Goal: Task Accomplishment & Management: Manage account settings

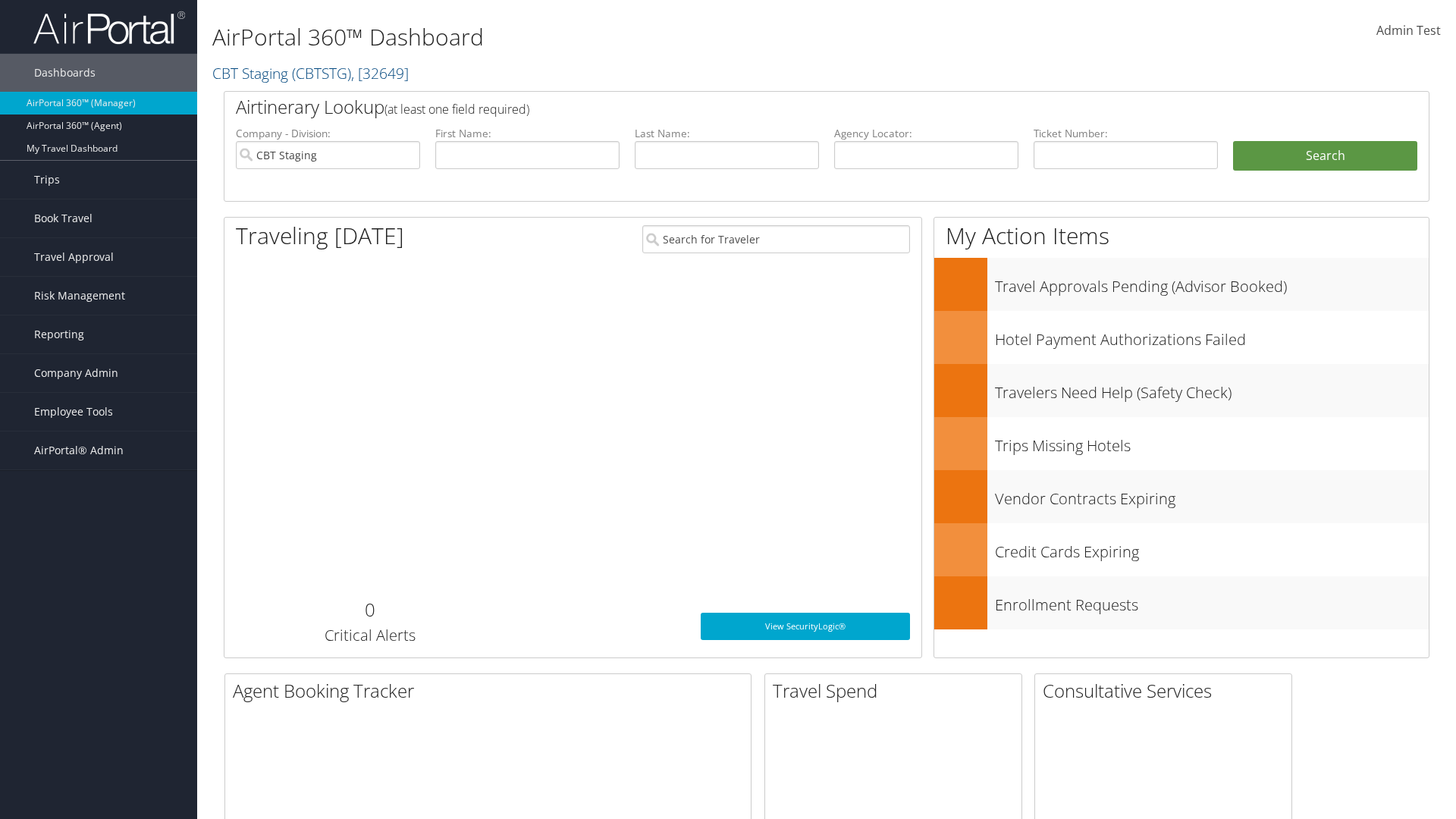
click at [98, 373] on span "Company Admin" at bounding box center [76, 373] width 84 height 38
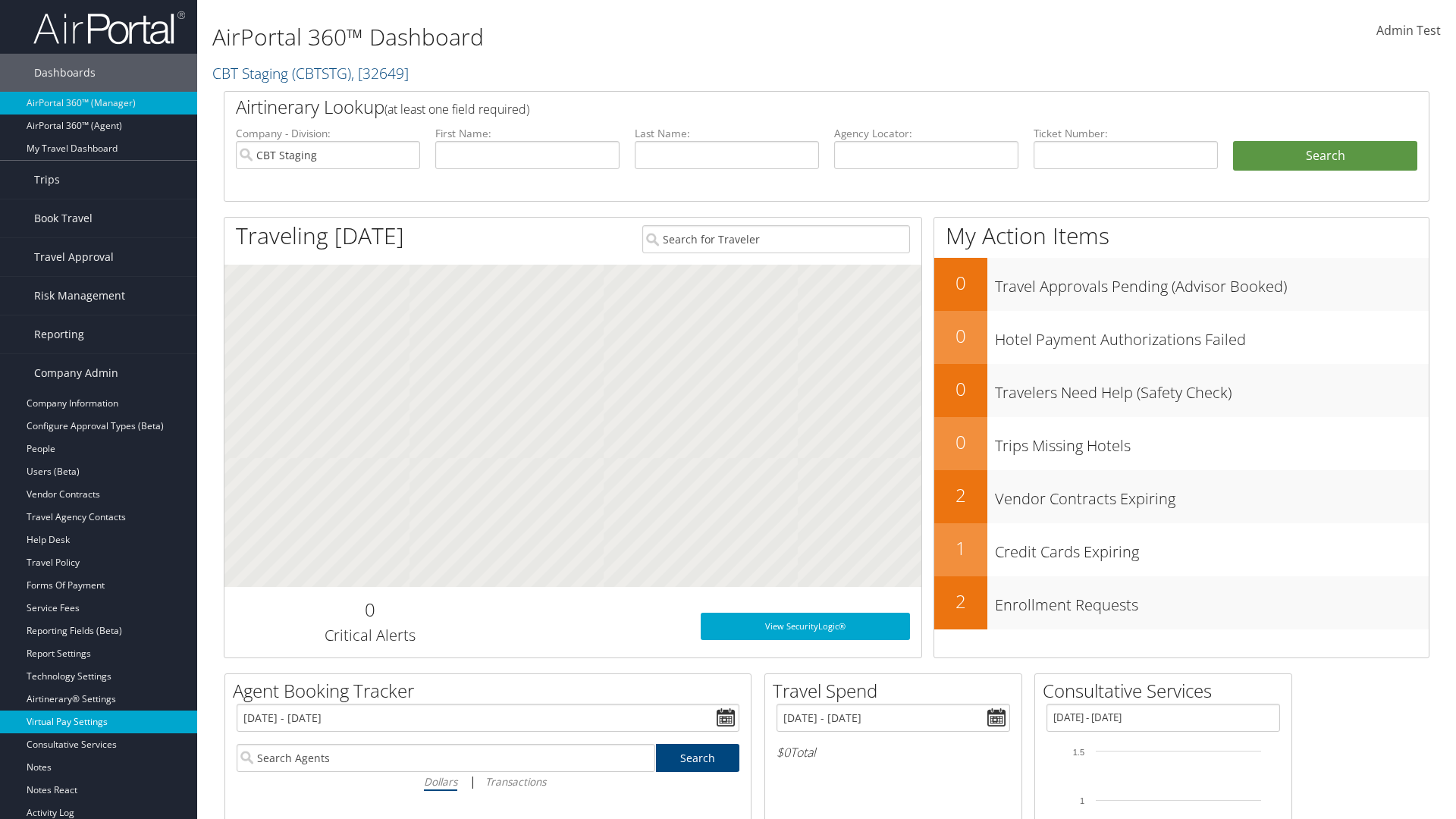
click at [98, 723] on link "Virtual Pay Settings" at bounding box center [98, 722] width 198 height 22
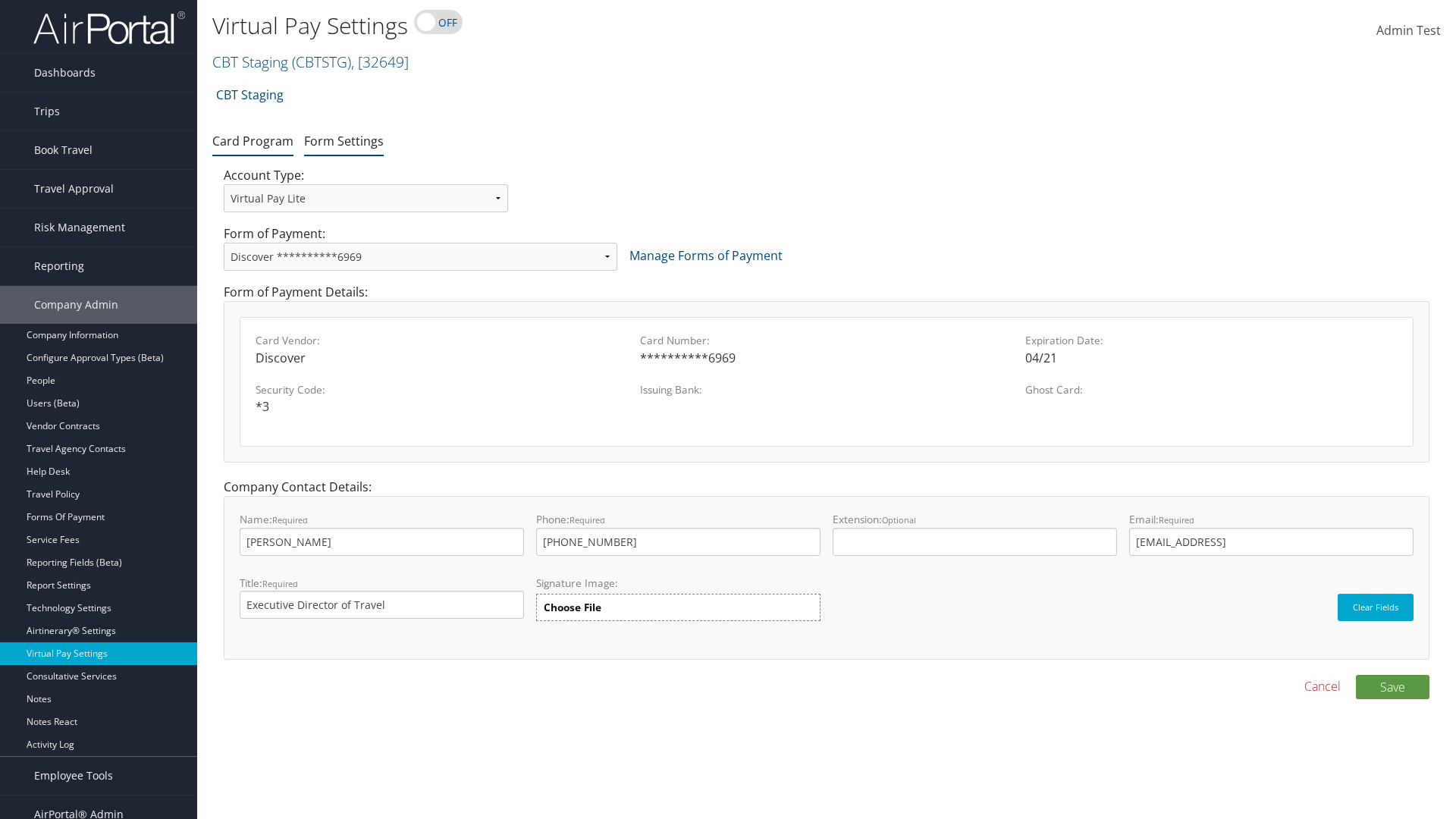
click at [344, 140] on link "Form Settings" at bounding box center [344, 140] width 80 height 17
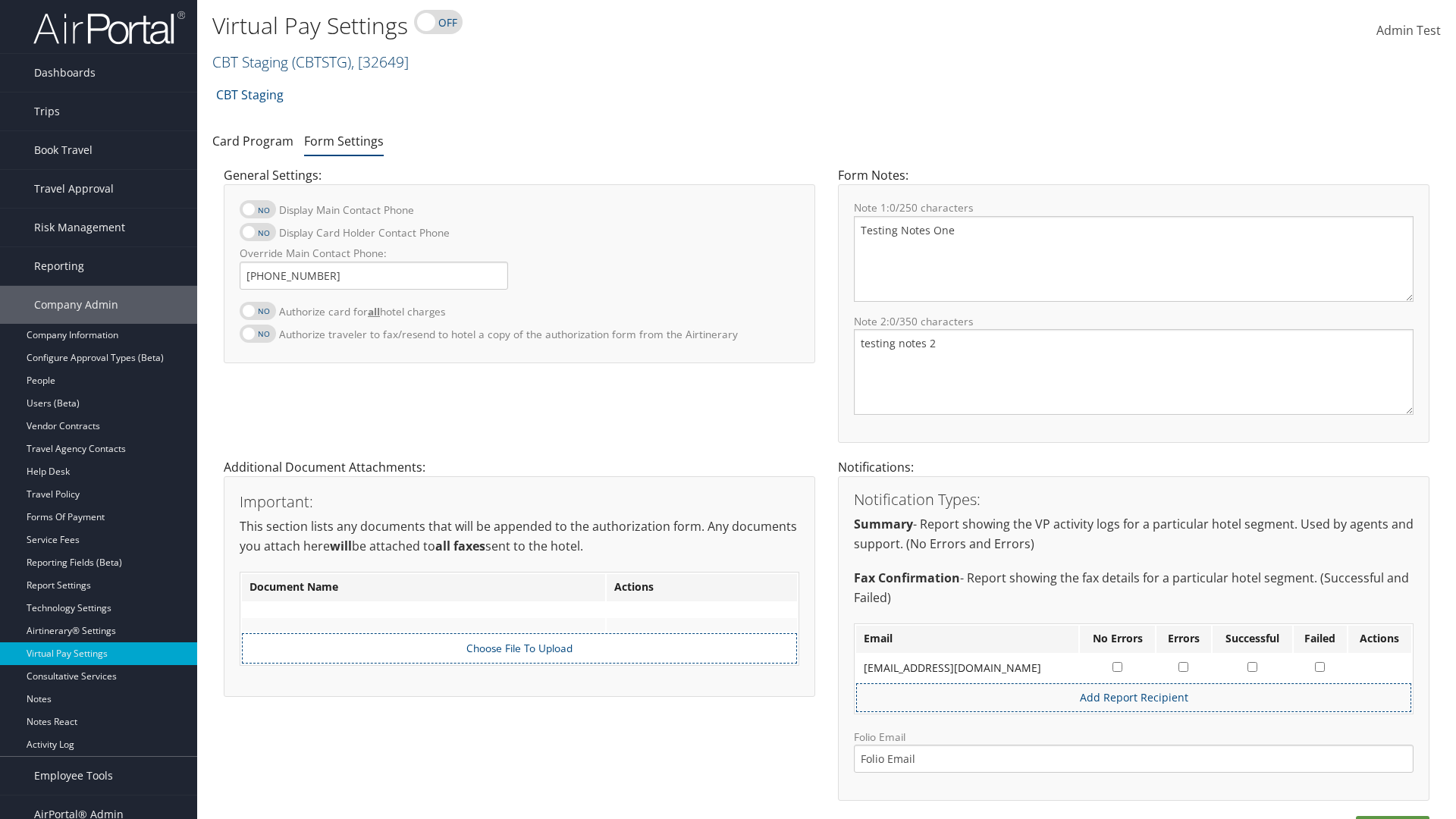
click at [250, 61] on link "CBT Staging ( CBTSTG ) , [ 32649 ]" at bounding box center [310, 61] width 197 height 20
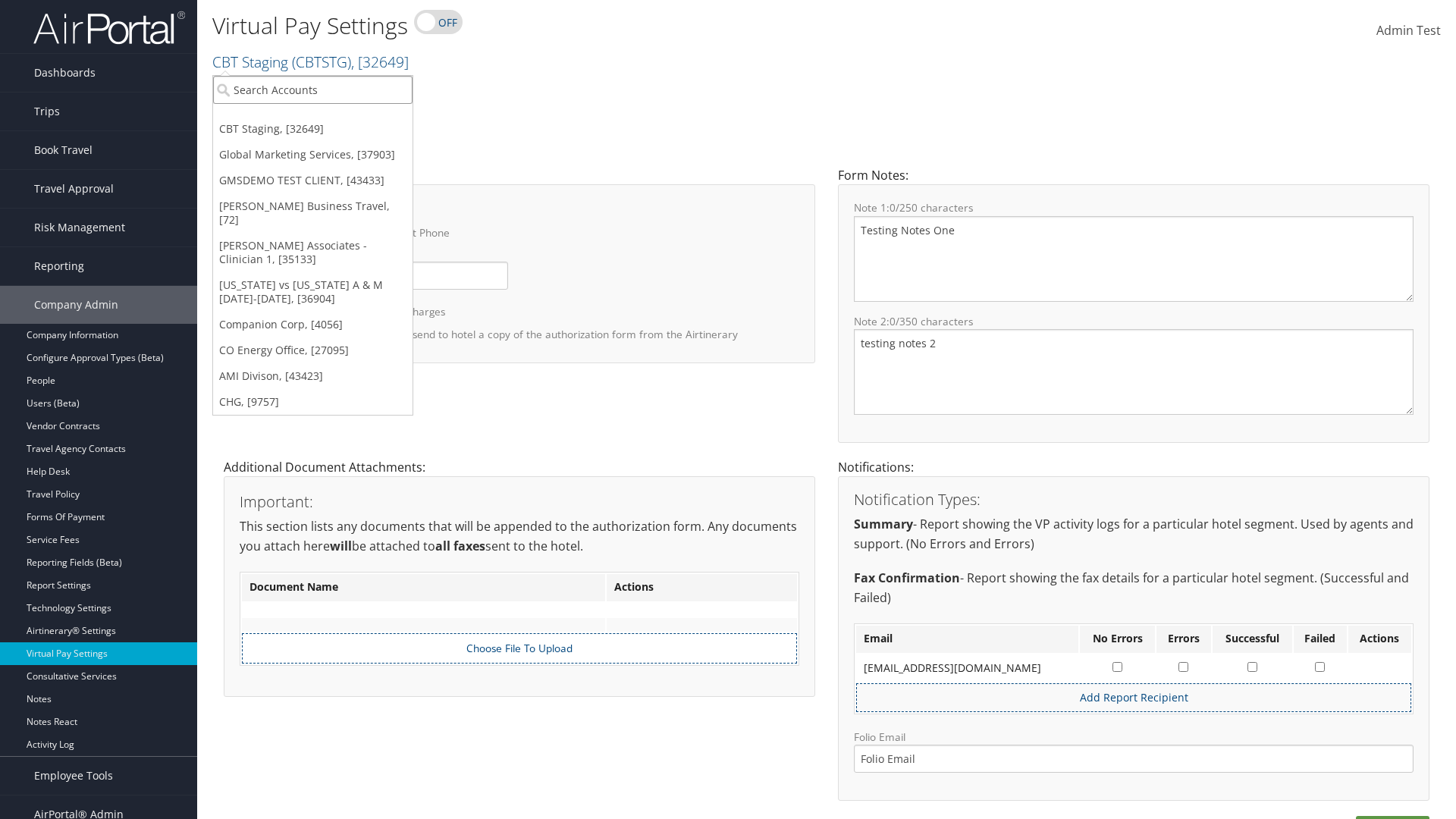
click at [312, 90] on input "search" at bounding box center [312, 90] width 200 height 28
type input "[PERSON_NAME] Business Travel"
click at [334, 118] on div "Christopherson Business Travel (C10001), [72]" at bounding box center [334, 118] width 259 height 14
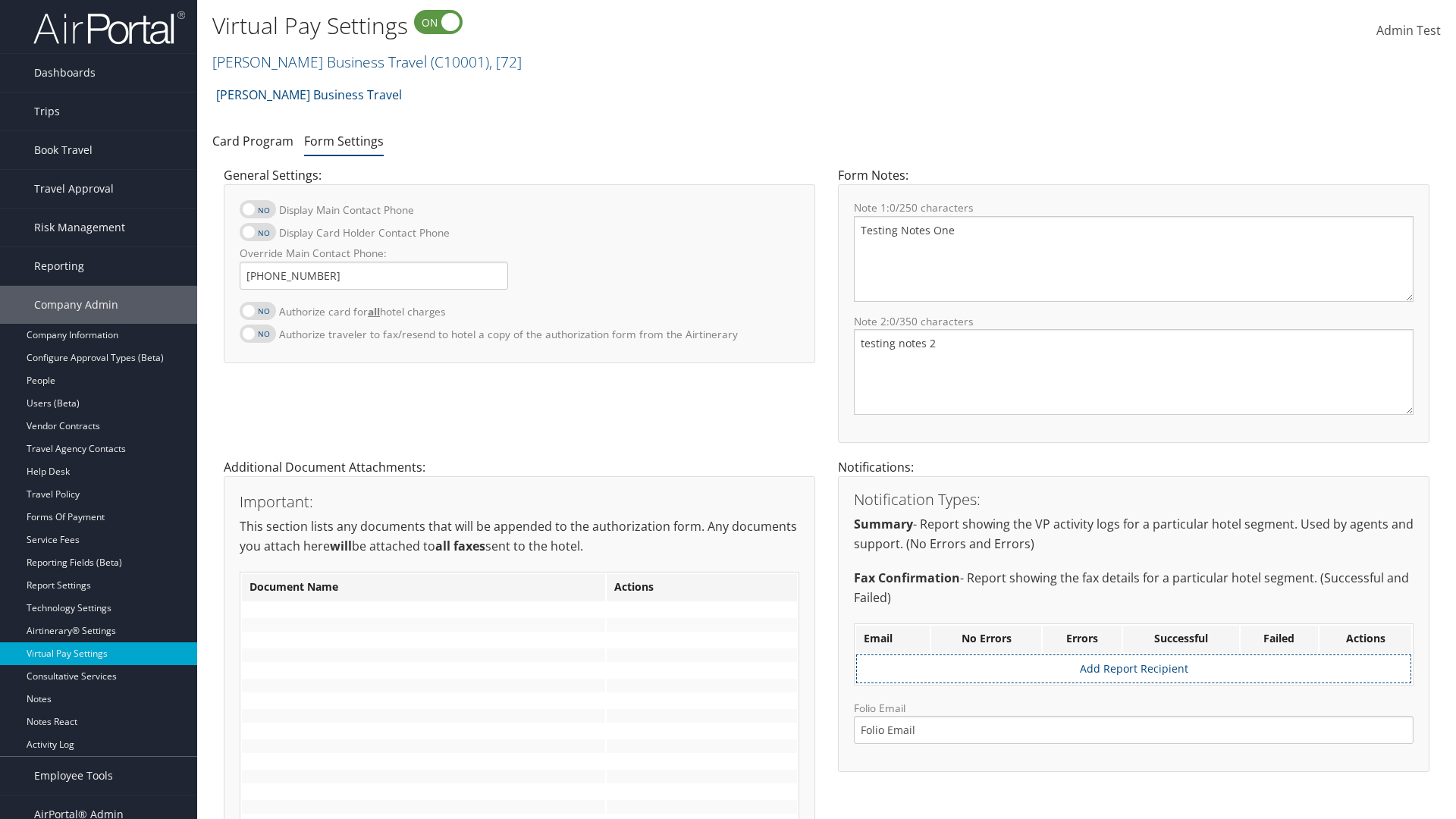
click at [258, 311] on label at bounding box center [257, 311] width 36 height 19
click at [257, 315] on input "Authorize card for all hotel charges" at bounding box center [252, 319] width 10 height 10
checkbox input "true"
click at [258, 232] on label at bounding box center [257, 232] width 36 height 19
click at [257, 236] on input "Display Card Holder Contact Phone" at bounding box center [252, 241] width 10 height 10
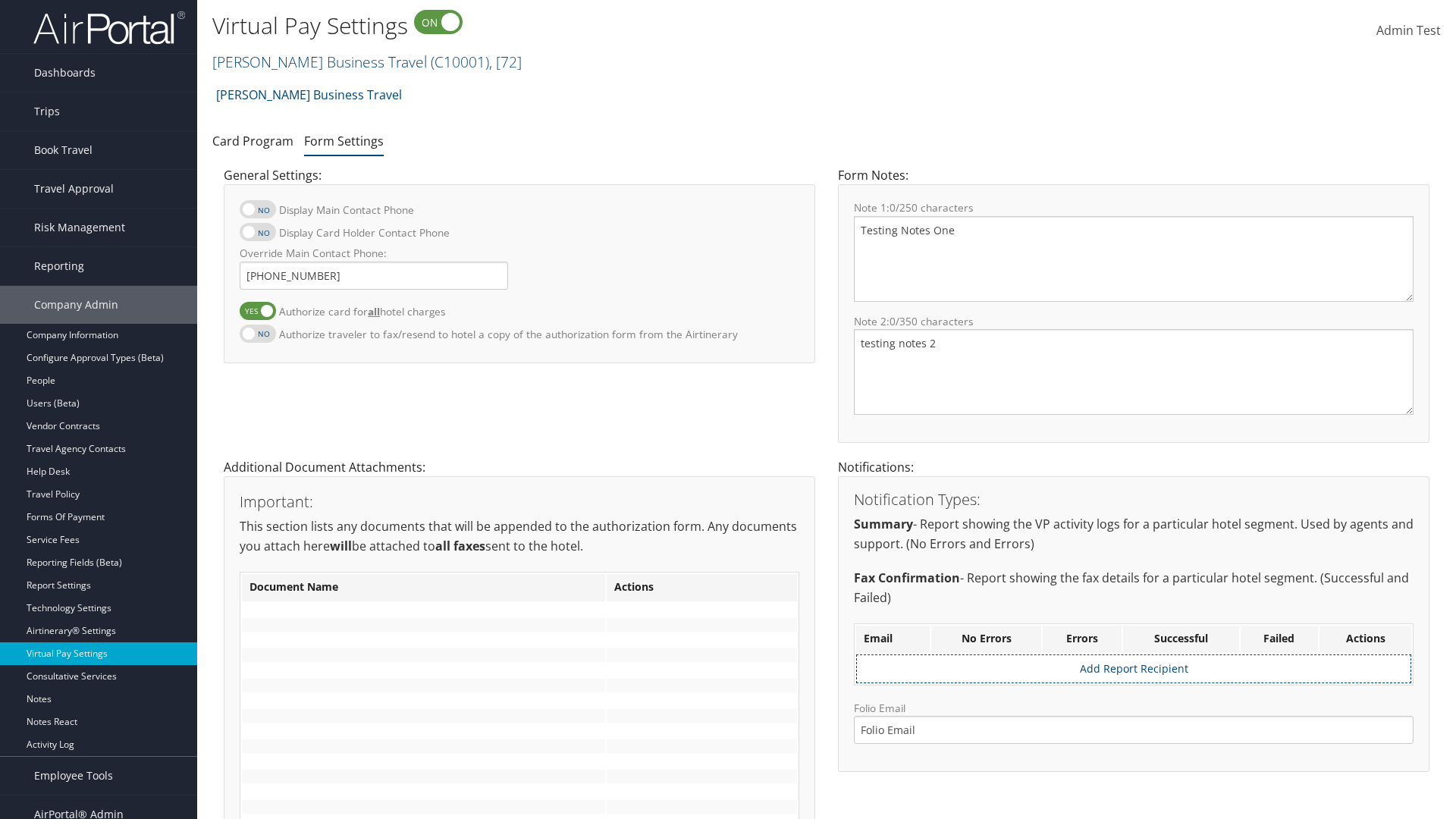
checkbox input "true"
click at [258, 209] on label at bounding box center [257, 209] width 36 height 19
click at [257, 212] on input "Display Main Contact Phone" at bounding box center [252, 217] width 10 height 10
checkbox input "true"
click at [258, 333] on label at bounding box center [257, 333] width 36 height 19
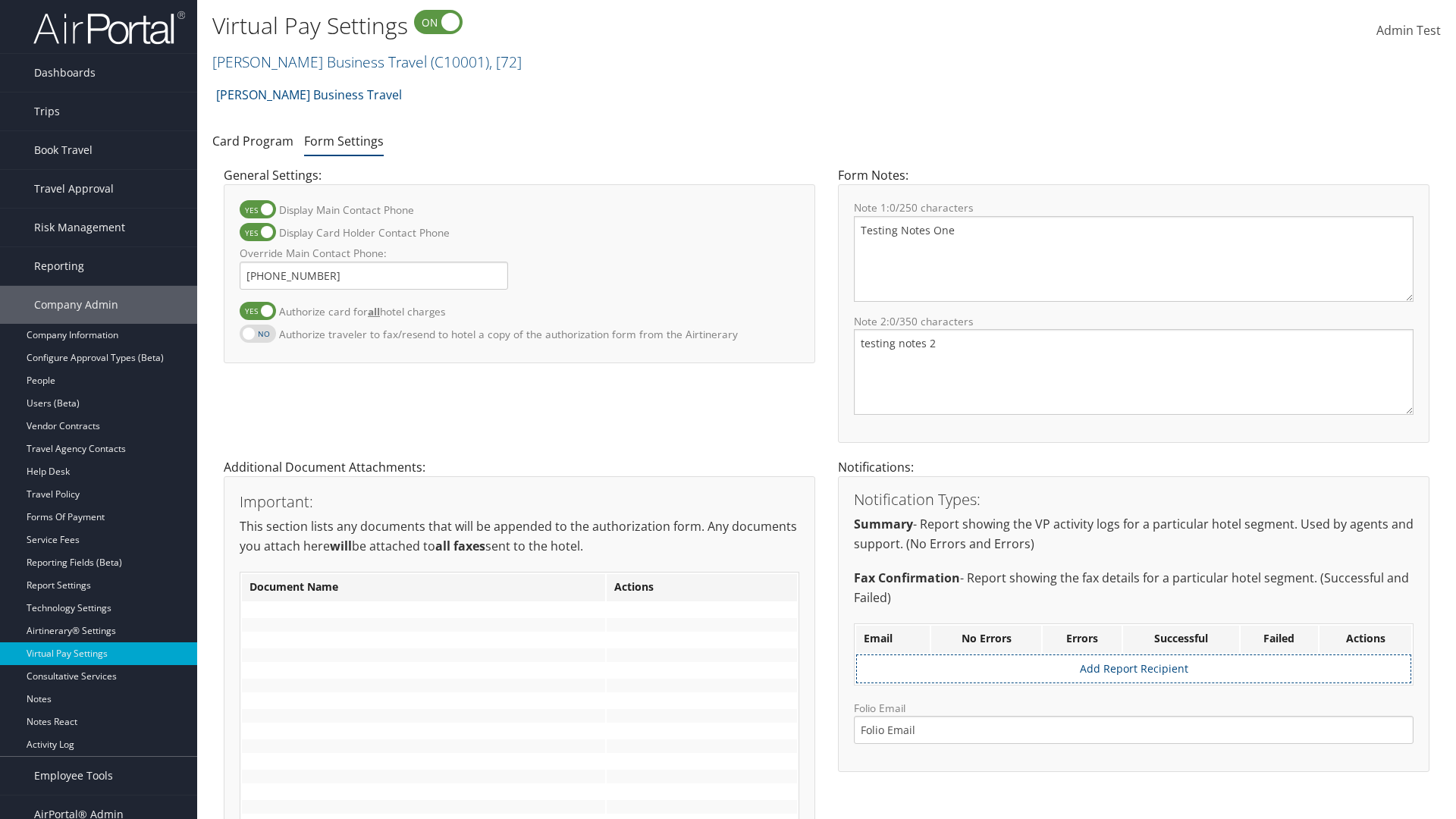
click at [257, 337] on input "Authorize traveler to fax/resend to hotel a copy of the authorization form from…" at bounding box center [252, 342] width 10 height 10
checkbox input "true"
click at [258, 311] on label at bounding box center [257, 311] width 36 height 19
click at [257, 315] on input "Authorize card for all hotel charges" at bounding box center [252, 319] width 10 height 10
checkbox input "false"
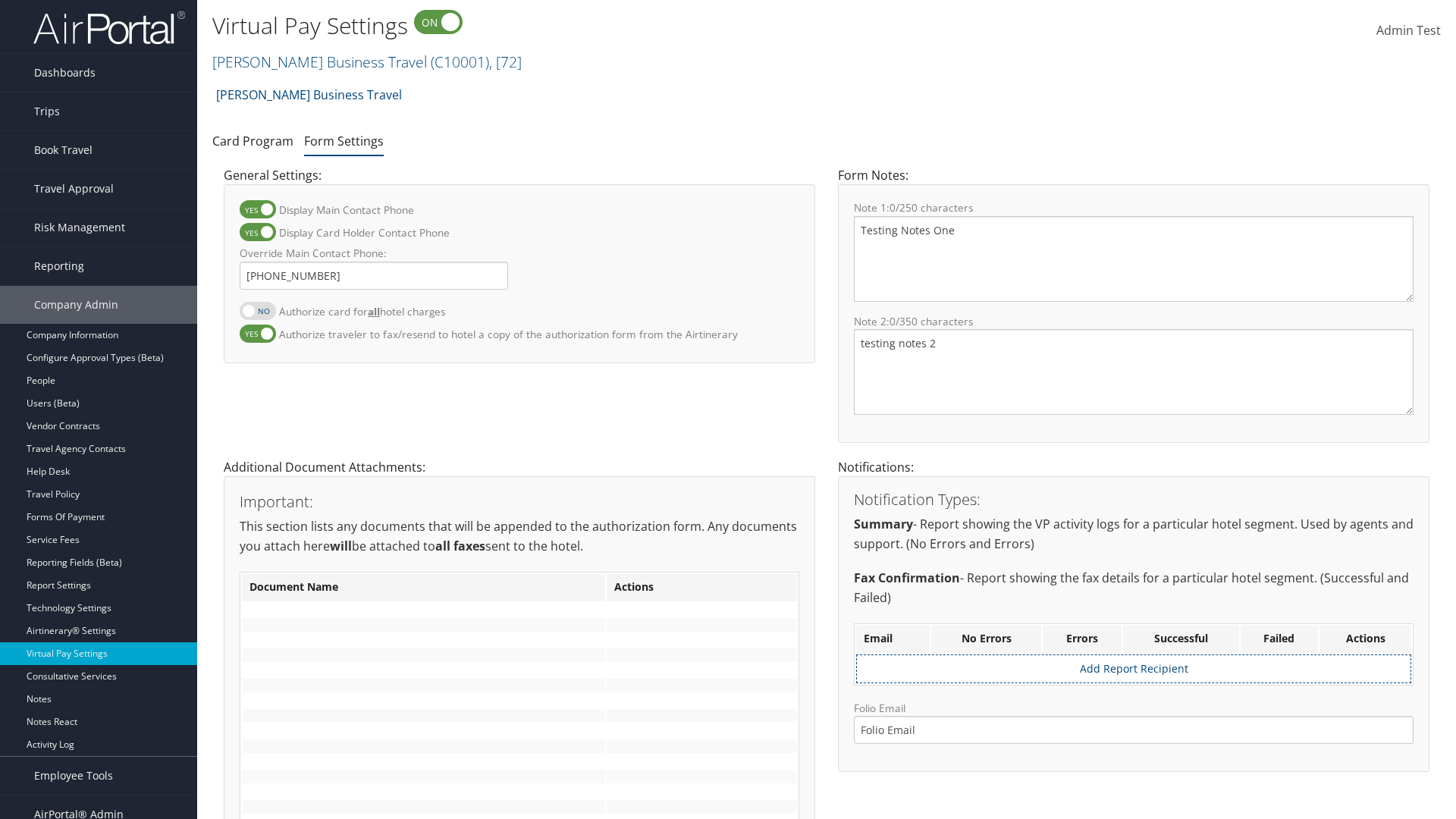
click at [258, 232] on label at bounding box center [257, 232] width 36 height 19
click at [257, 236] on input "Display Card Holder Contact Phone" at bounding box center [252, 241] width 10 height 10
checkbox input "false"
click at [258, 209] on label at bounding box center [257, 209] width 36 height 19
click at [257, 212] on input "Display Main Contact Phone" at bounding box center [252, 217] width 10 height 10
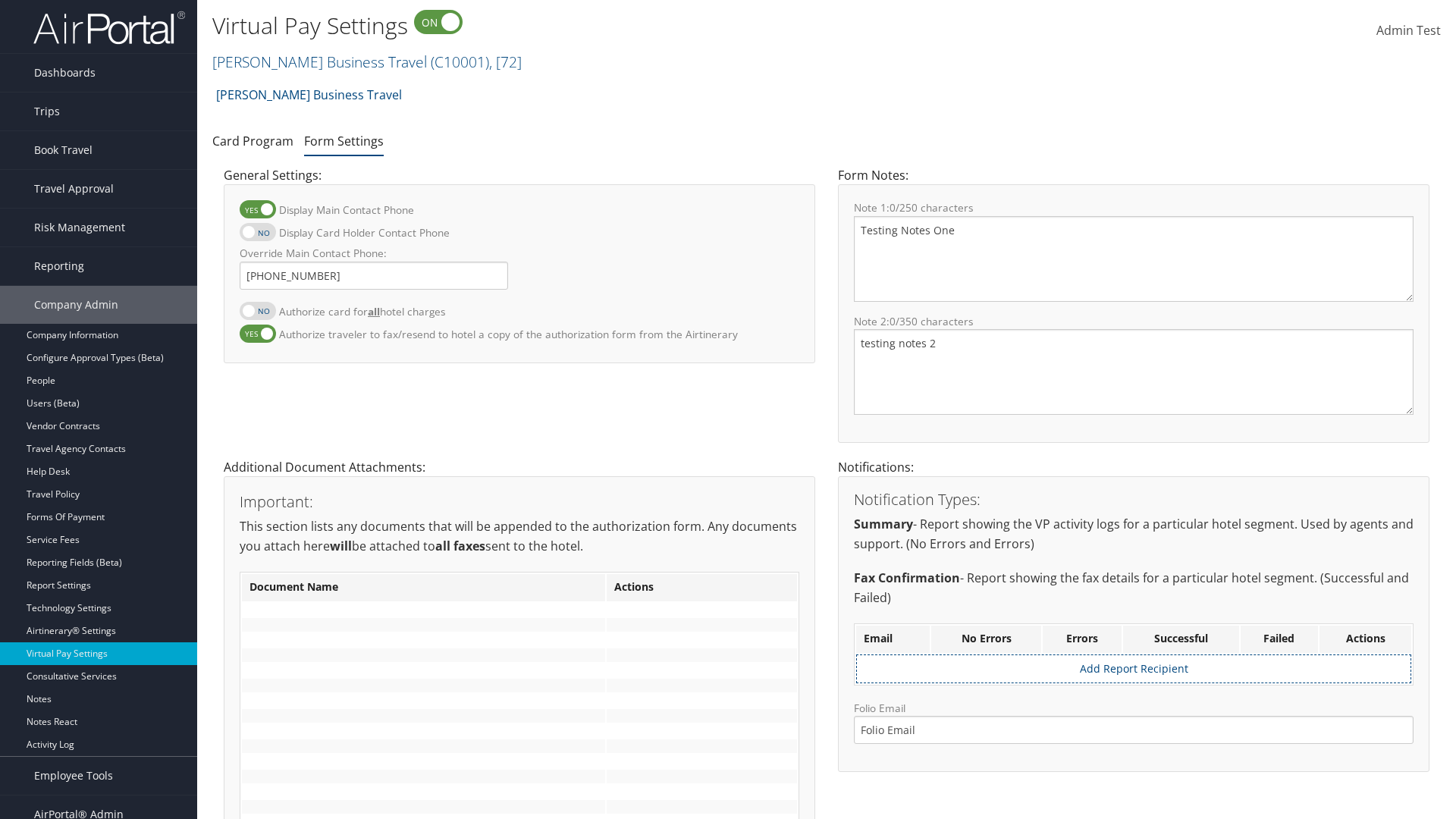
checkbox input "false"
click at [258, 333] on label at bounding box center [257, 333] width 36 height 19
click at [257, 337] on input "Authorize traveler to fax/resend to hotel a copy of the authorization form from…" at bounding box center [252, 342] width 10 height 10
checkbox input "false"
click at [374, 276] on input "Override Main Contact Phone:" at bounding box center [374, 276] width 269 height 28
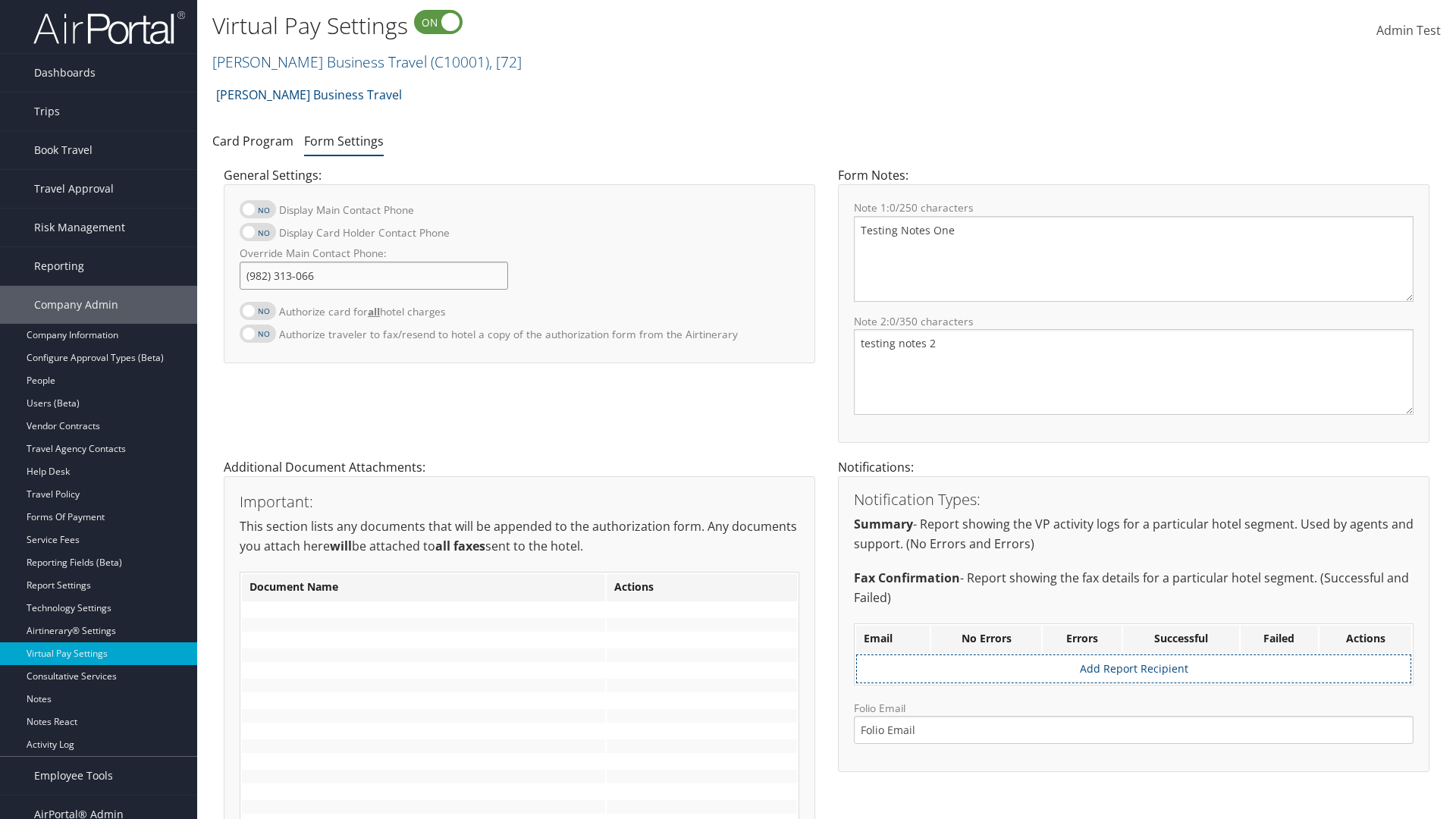
type input "[PHONE_NUMBER]"
click at [1134, 259] on textarea "Testing Notes One" at bounding box center [1133, 259] width 560 height 86
type textarea "Testing Notes One"
click at [1134, 372] on textarea "testing notes 2" at bounding box center [1133, 372] width 560 height 86
type textarea "testing notes 2"
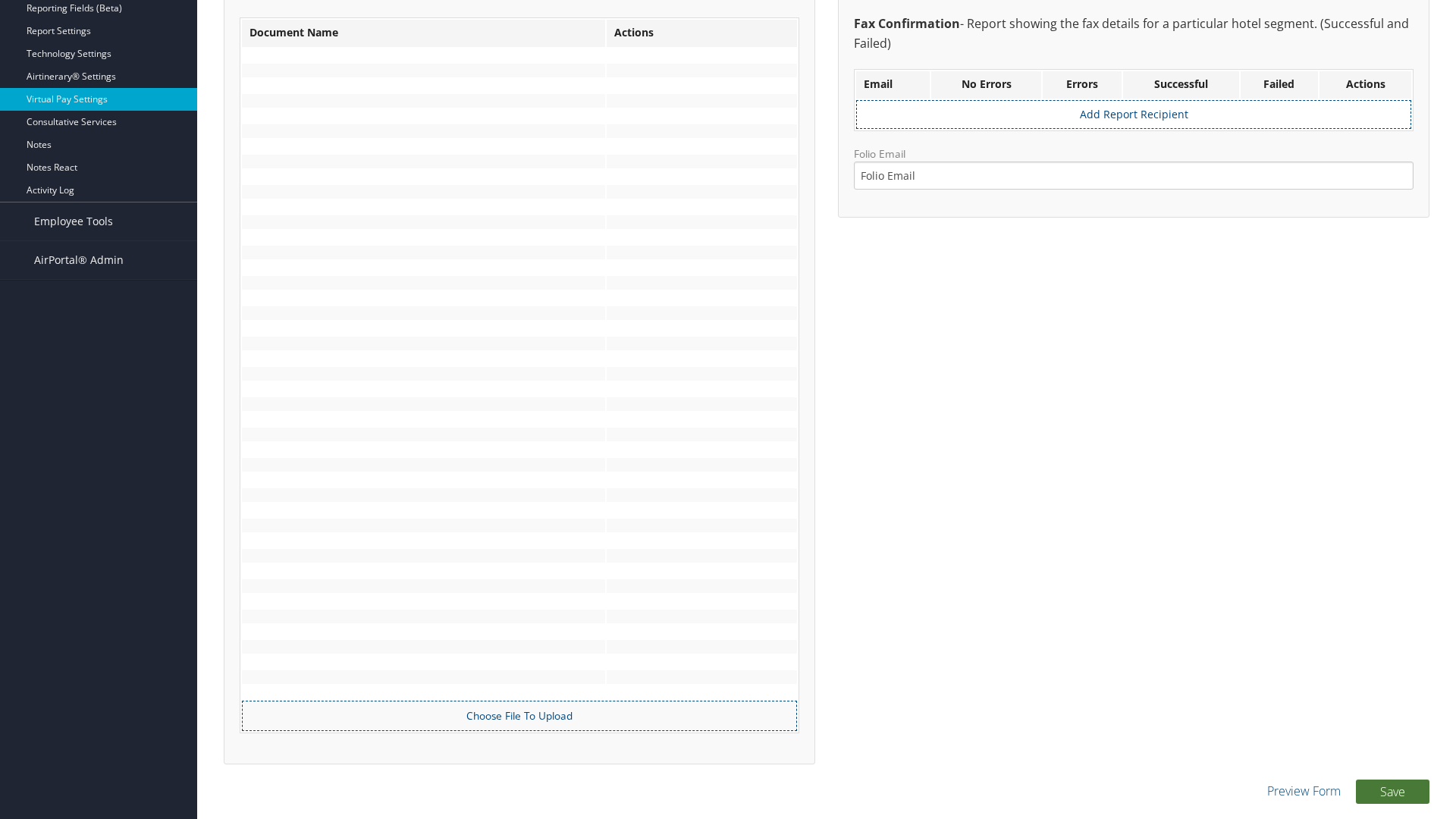
click at [1393, 792] on button "Save" at bounding box center [1393, 792] width 74 height 24
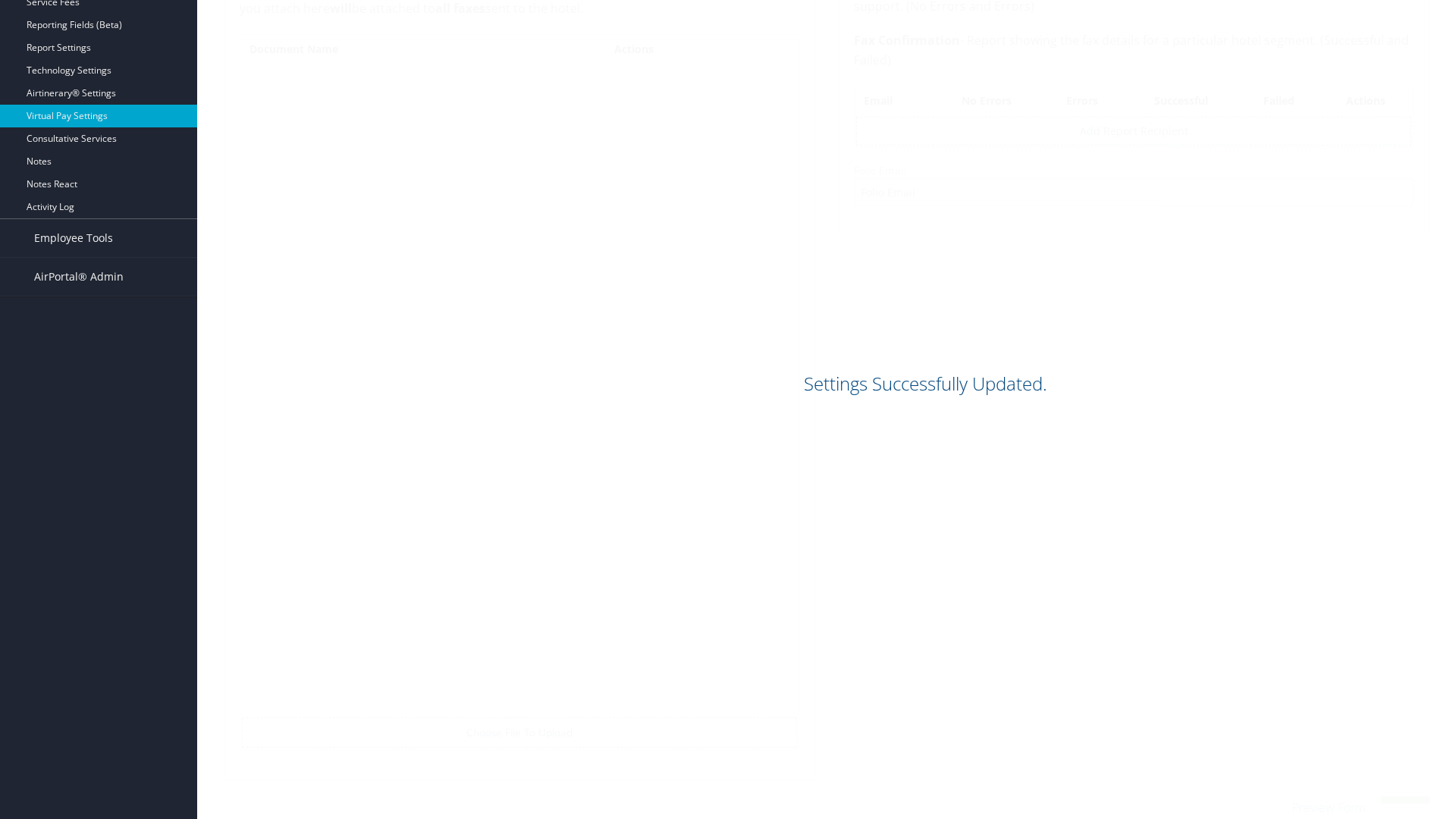
scroll to position [538, 0]
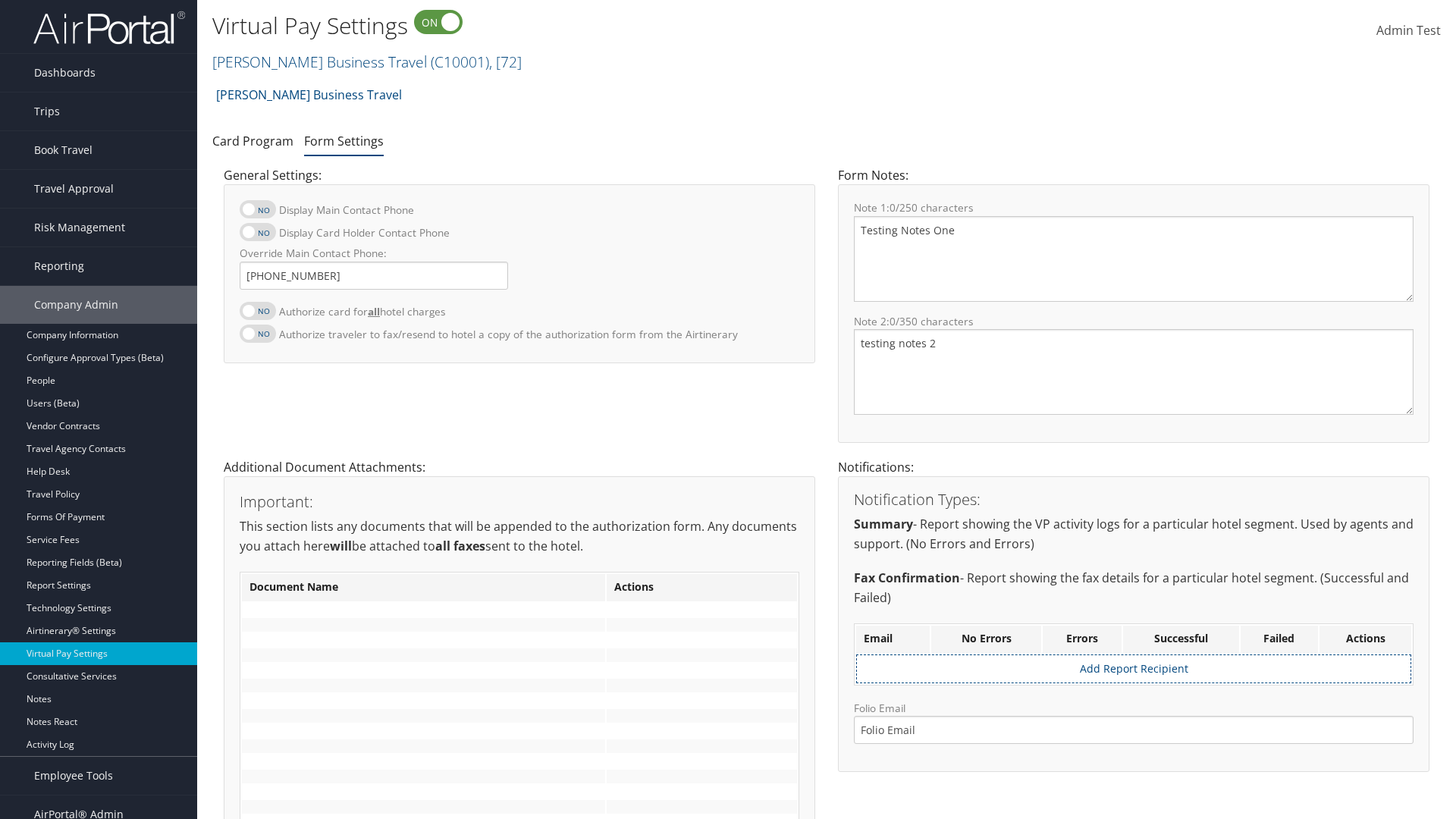
scroll to position [538, 0]
